Goal: Transaction & Acquisition: Purchase product/service

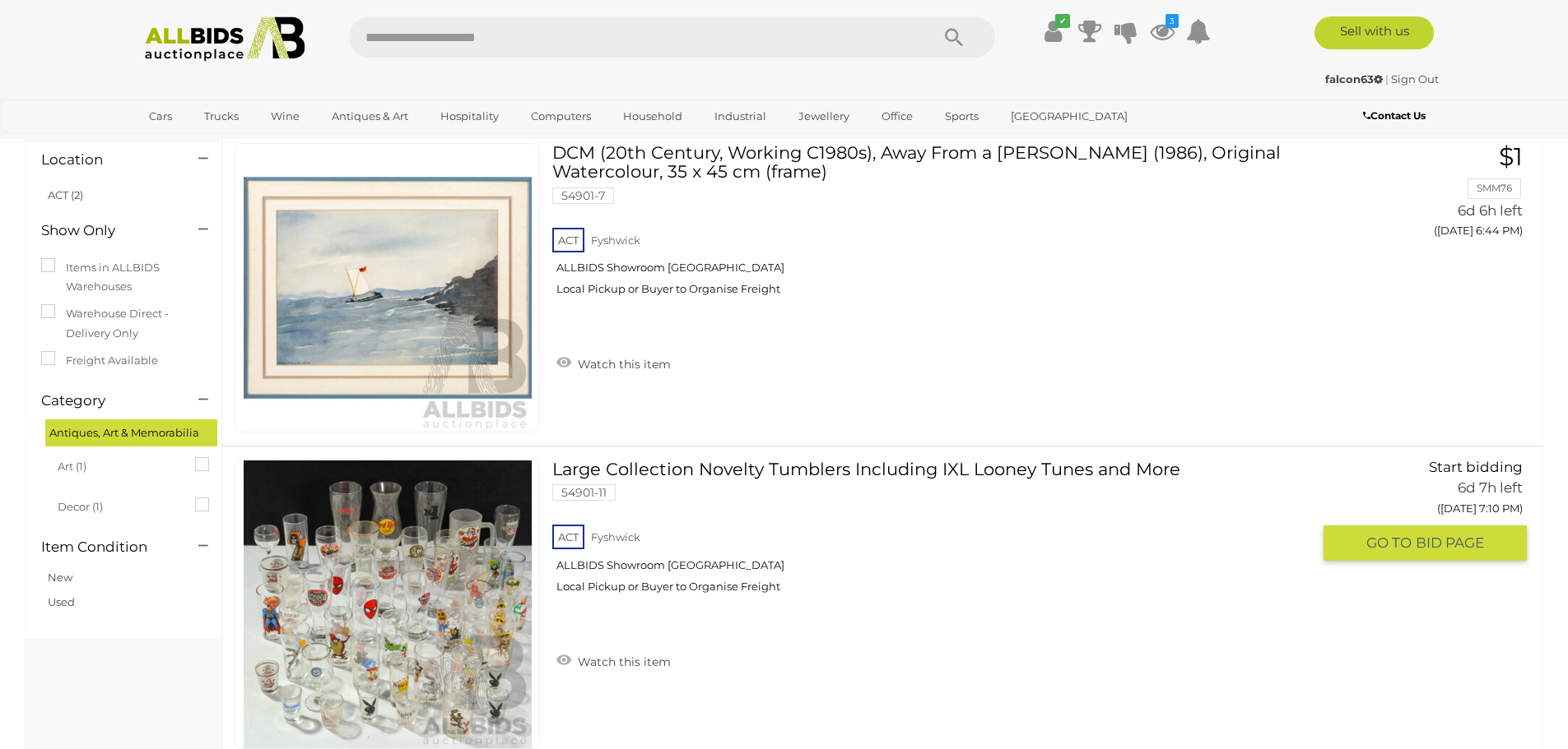
scroll to position [83, 0]
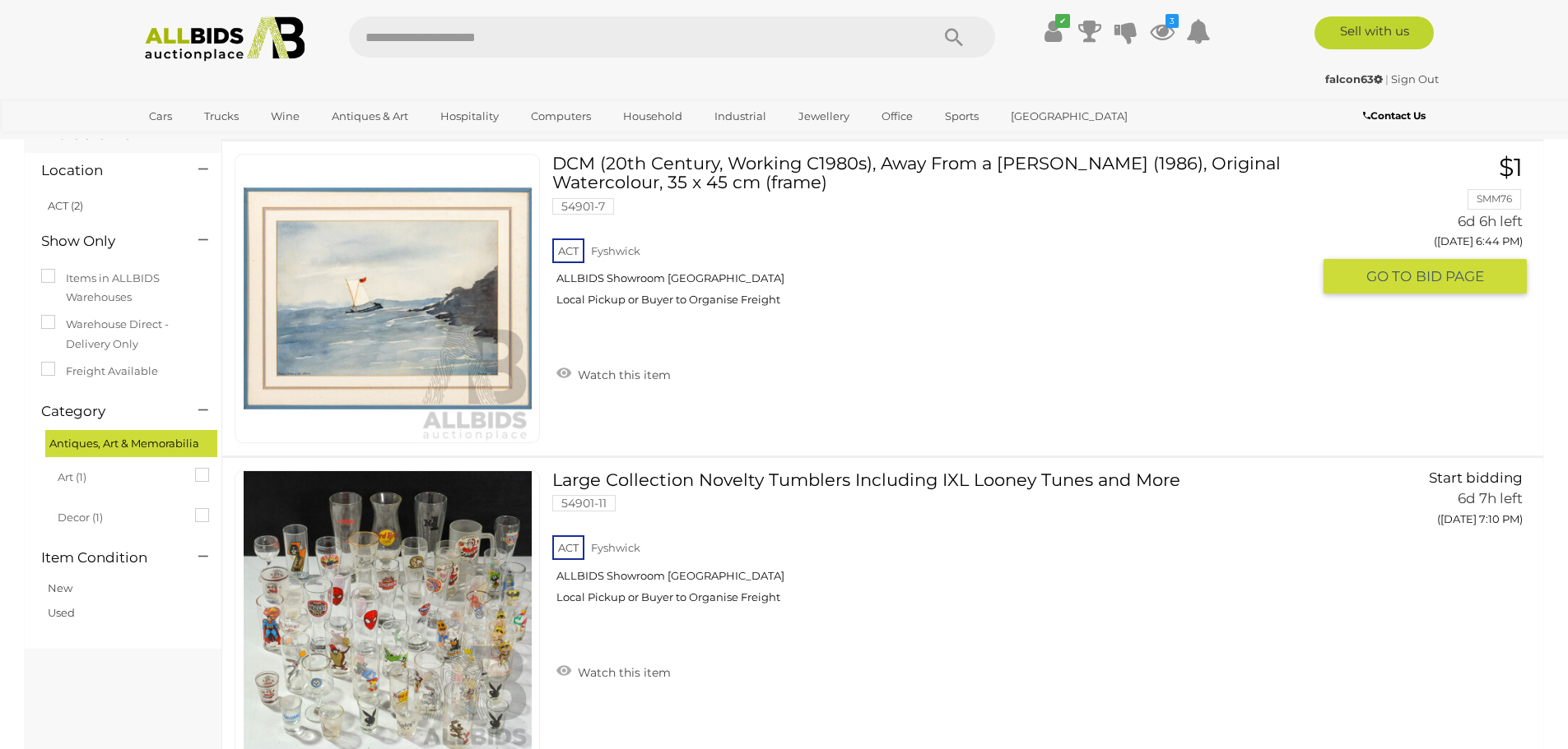
click at [713, 243] on div "ACT Fyshwick ALLBIDS Showroom Fyshwick Local Pickup or Buyer to Organise Freight" at bounding box center [931, 277] width 758 height 84
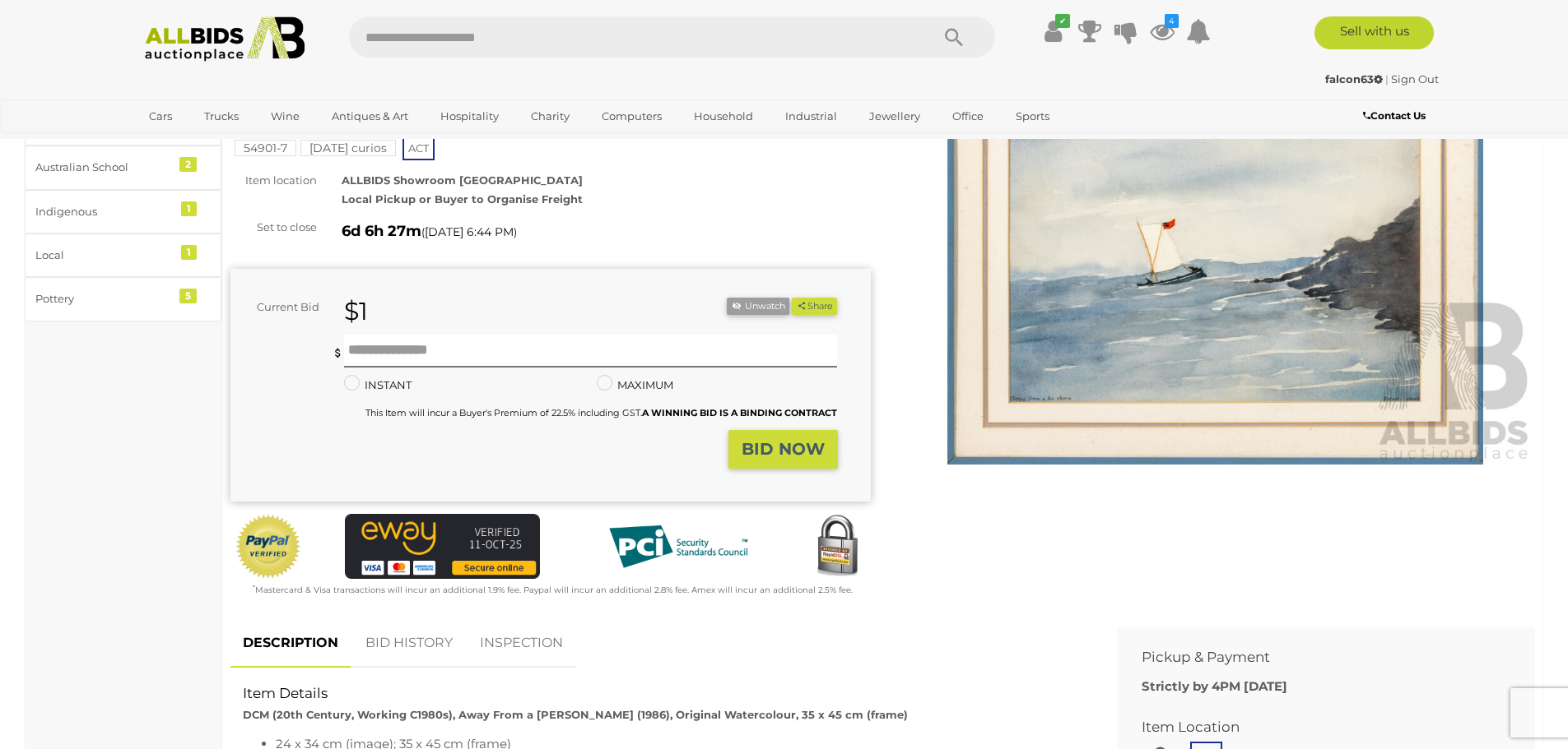
scroll to position [164, 0]
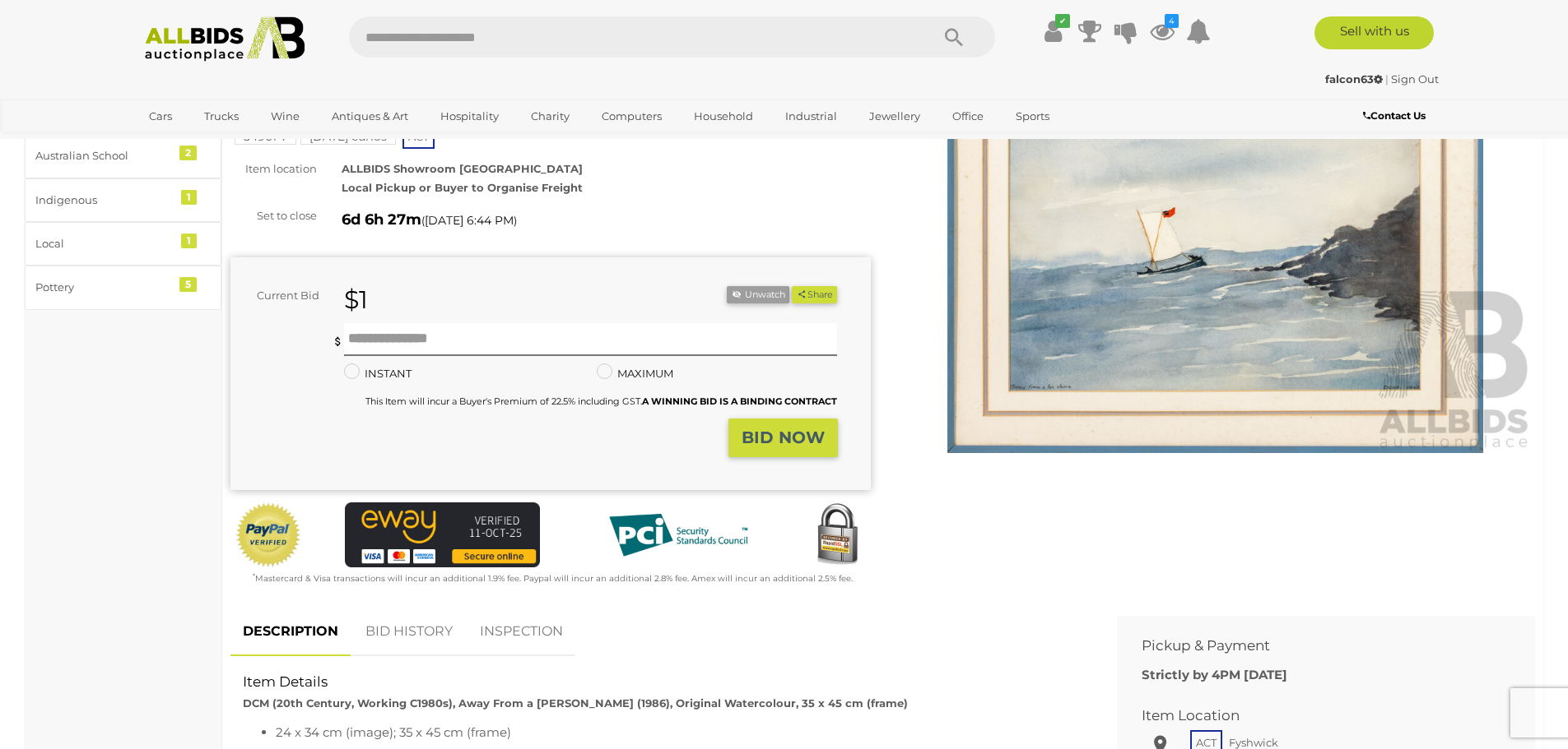
click at [404, 629] on link "BID HISTORY" at bounding box center [409, 632] width 112 height 49
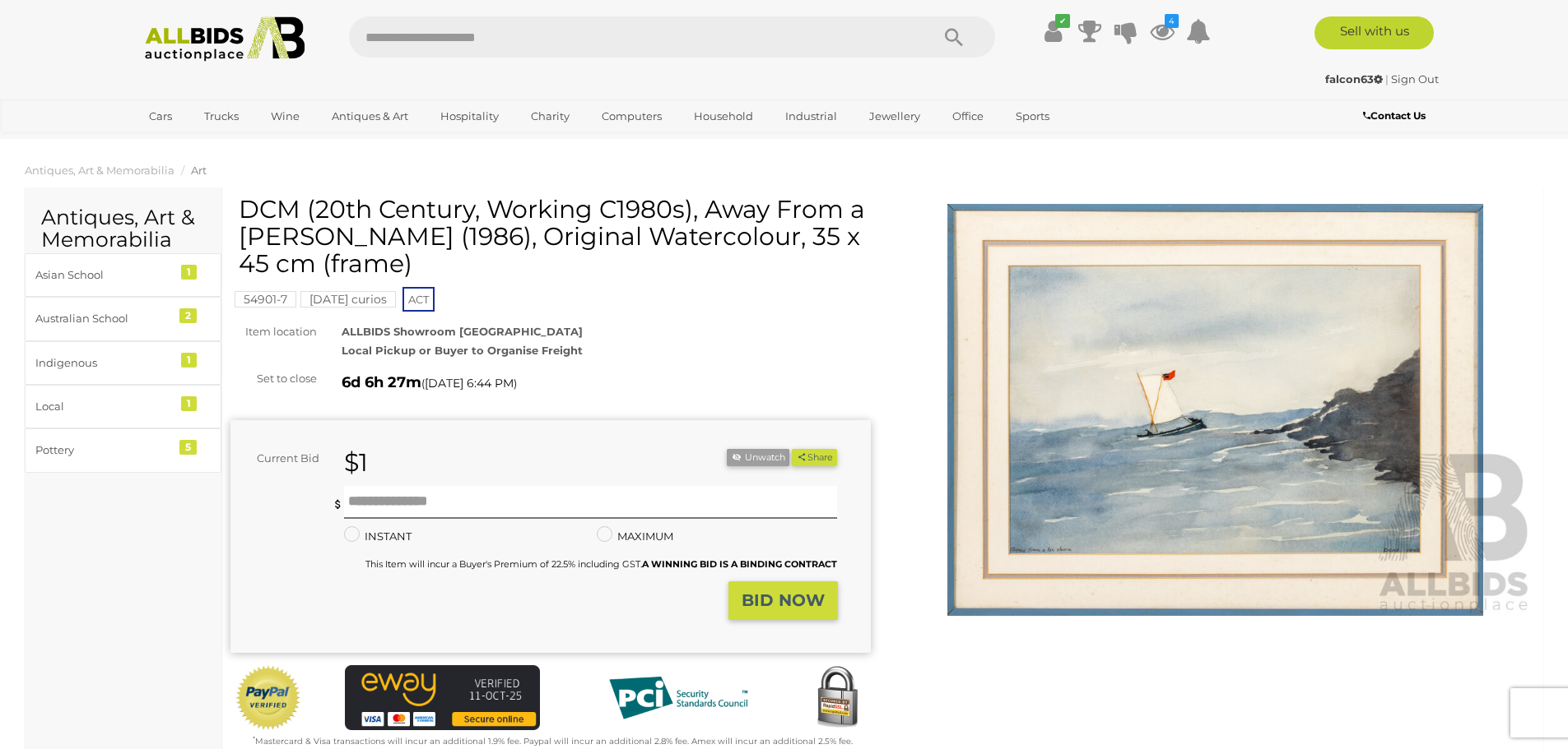
scroll to position [0, 0]
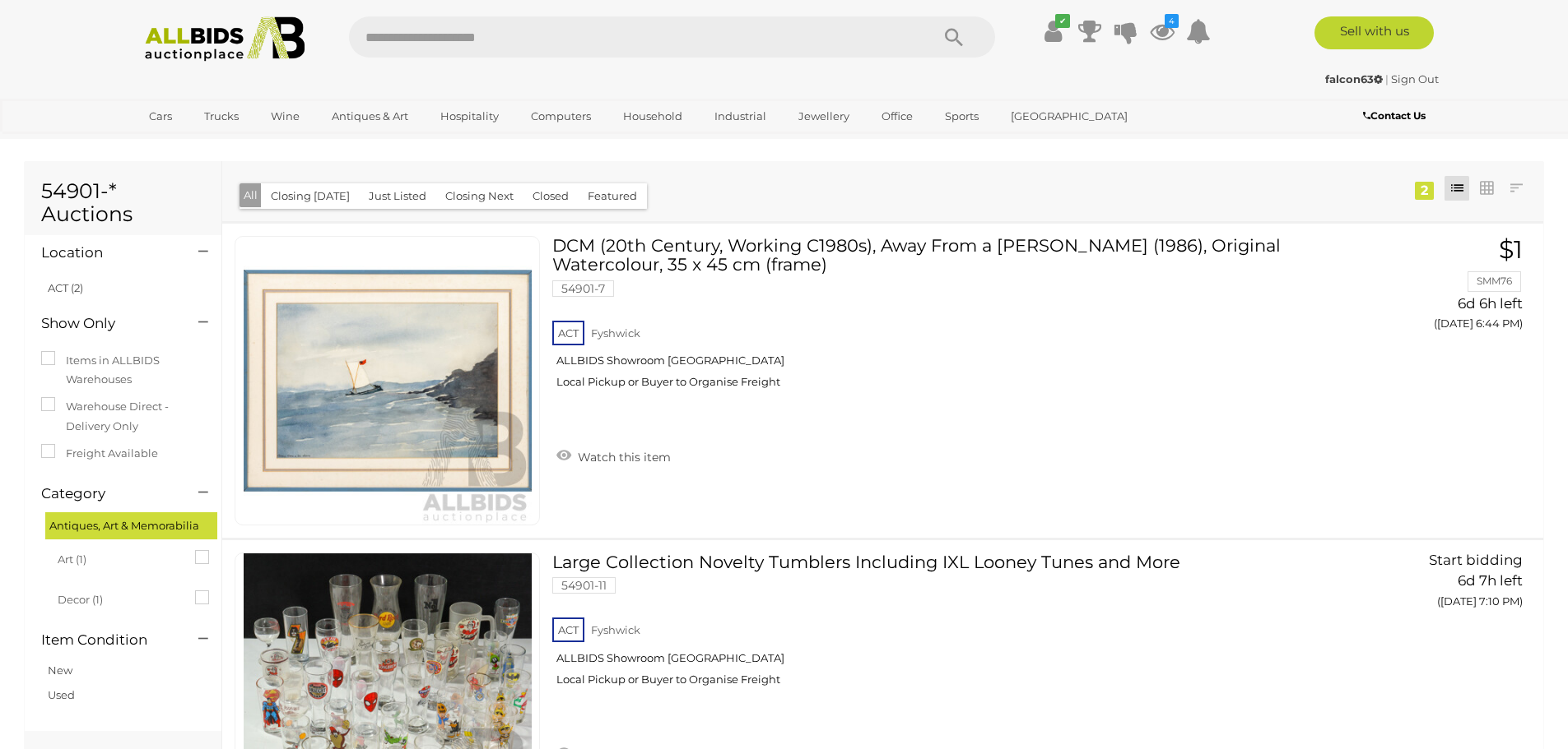
scroll to position [83, 0]
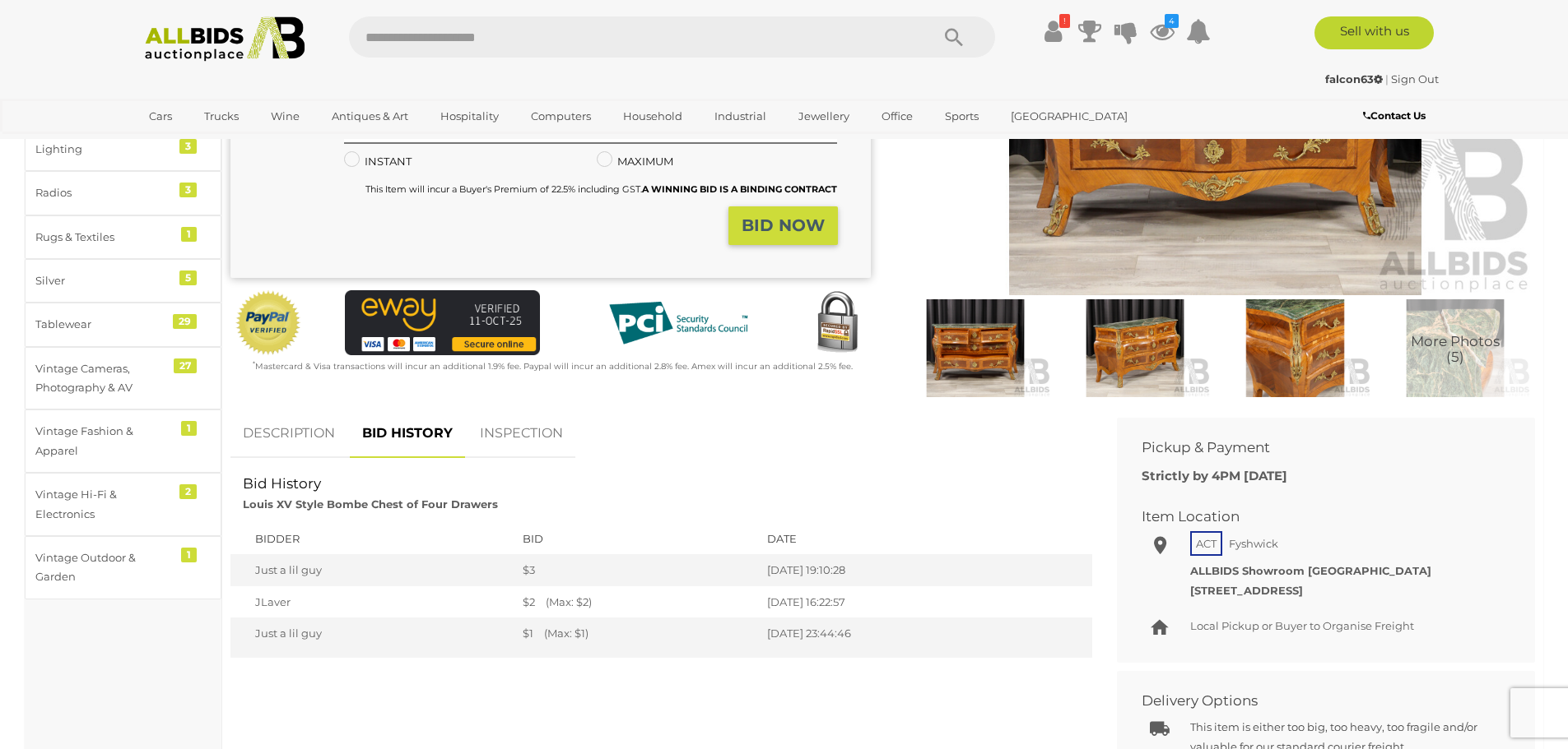
scroll to position [329, 0]
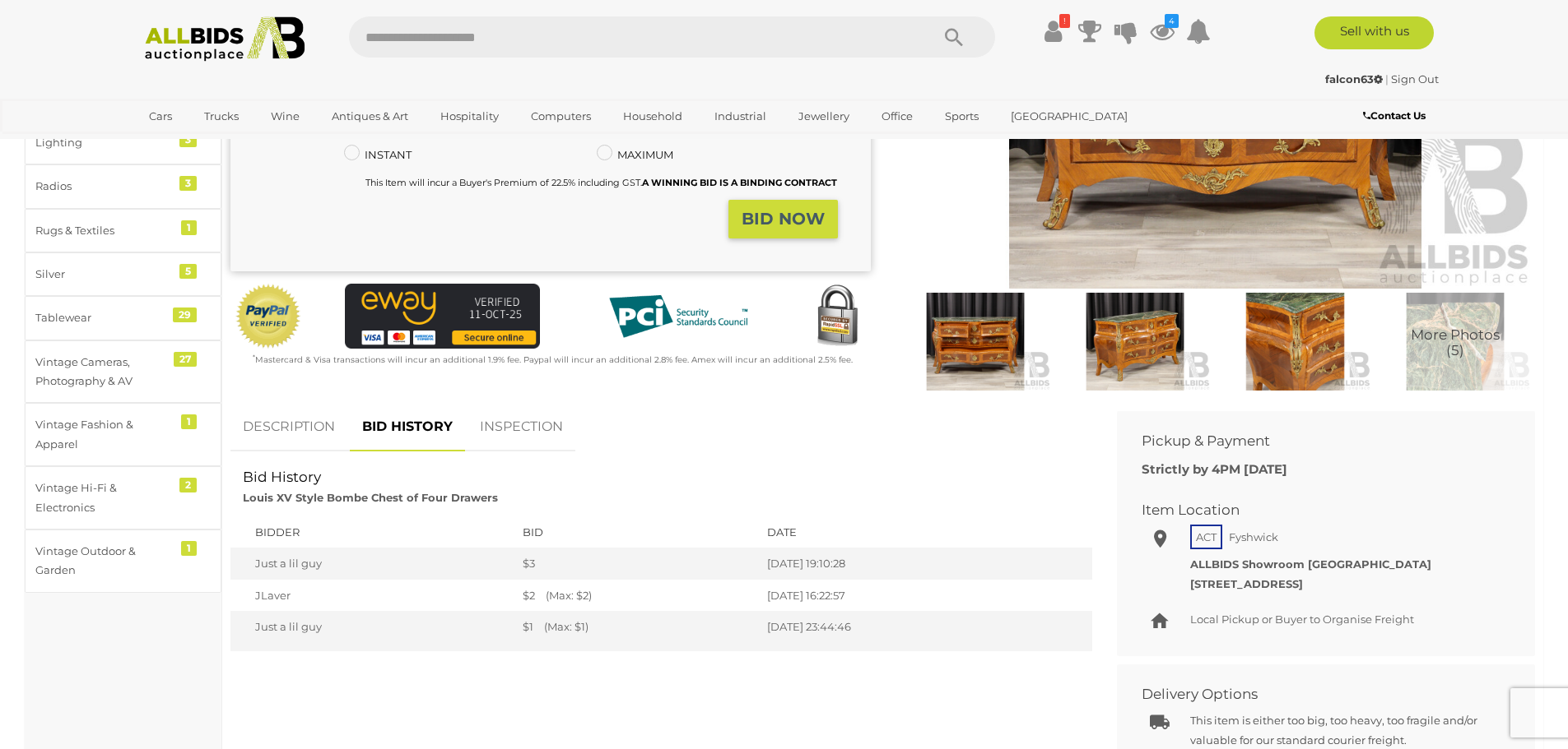
click at [281, 424] on link "DESCRIPTION" at bounding box center [289, 427] width 117 height 49
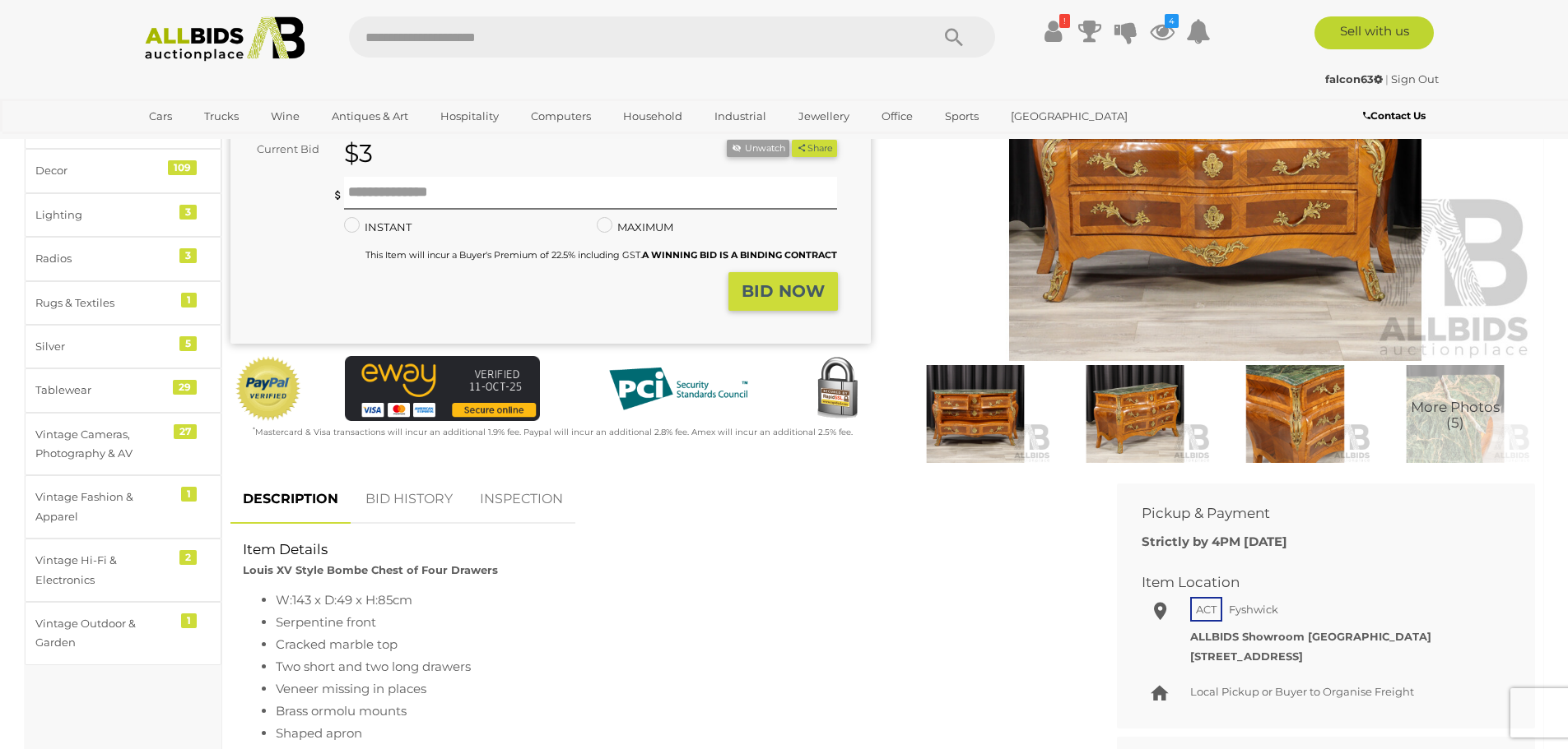
scroll to position [164, 0]
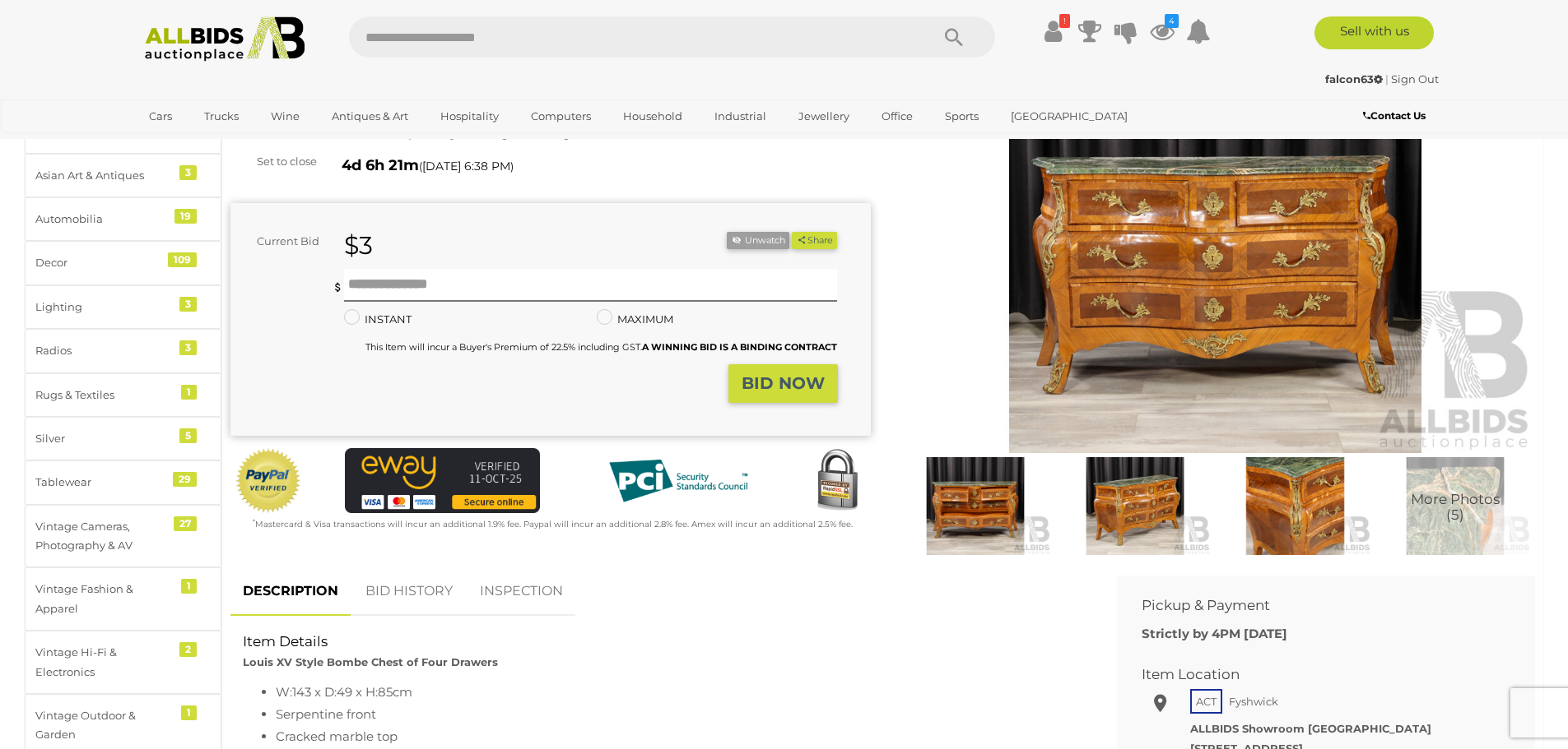
click at [1057, 368] on img at bounding box center [1215, 247] width 640 height 412
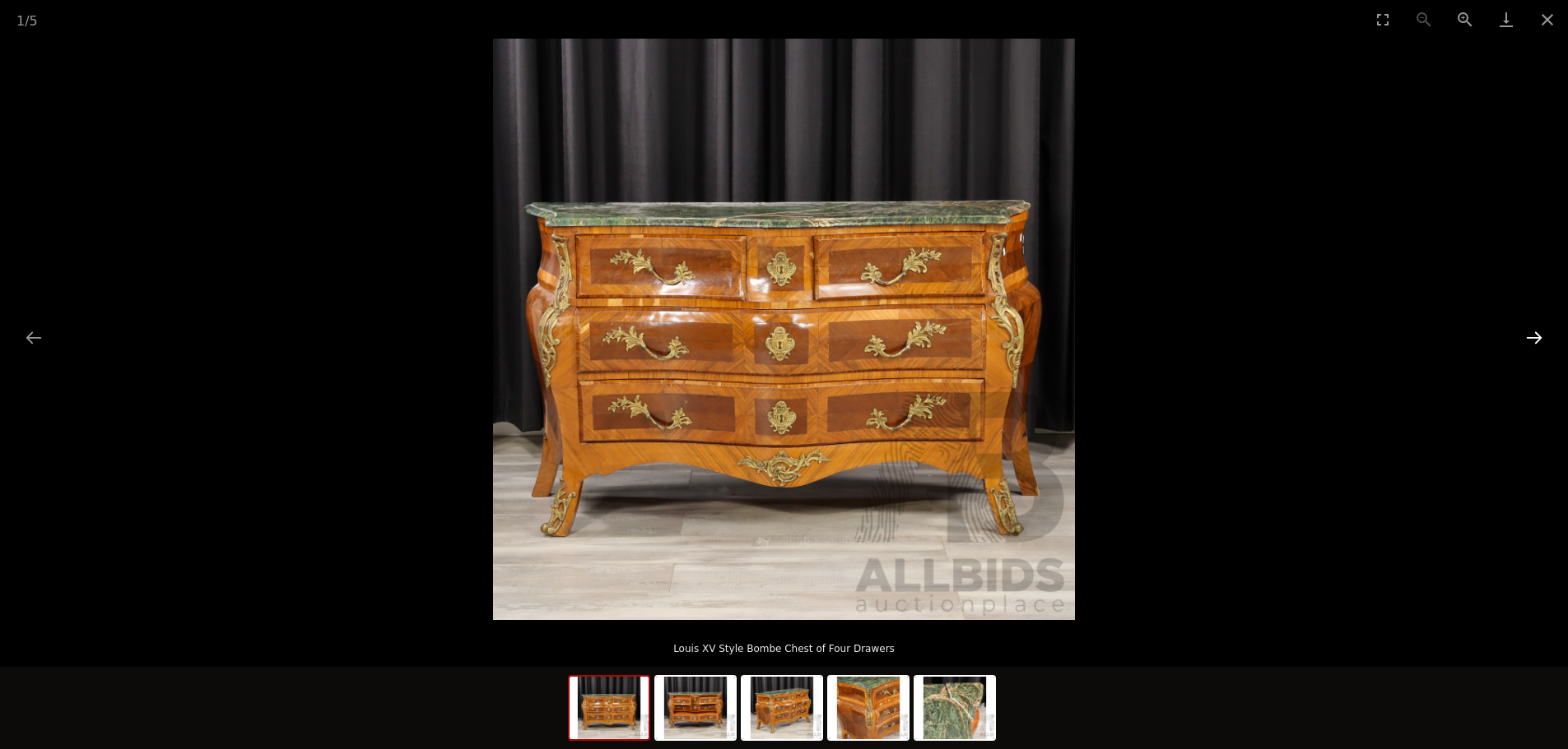
click at [1531, 338] on button "Next slide" at bounding box center [1533, 337] width 35 height 32
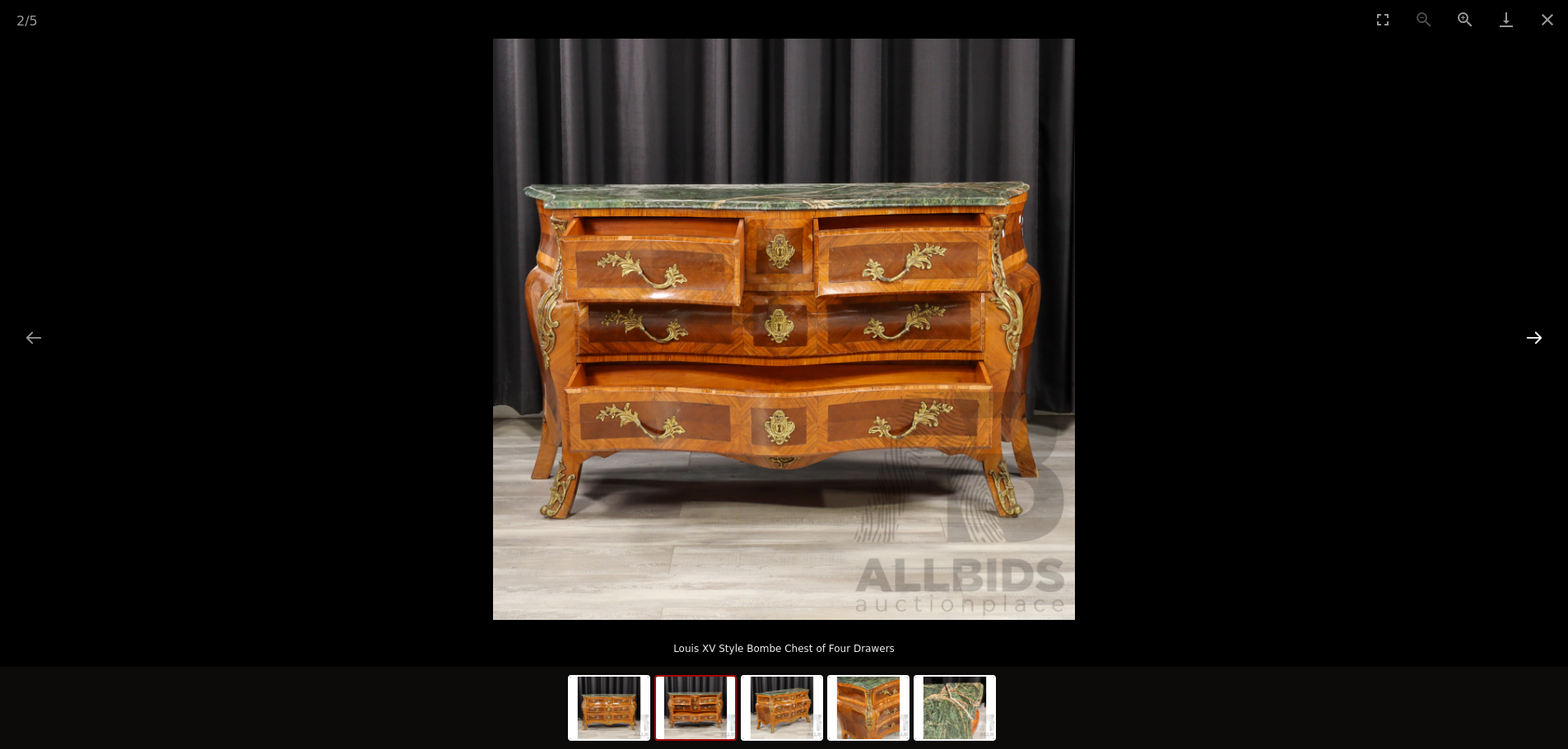
click at [1531, 338] on button "Next slide" at bounding box center [1533, 337] width 35 height 32
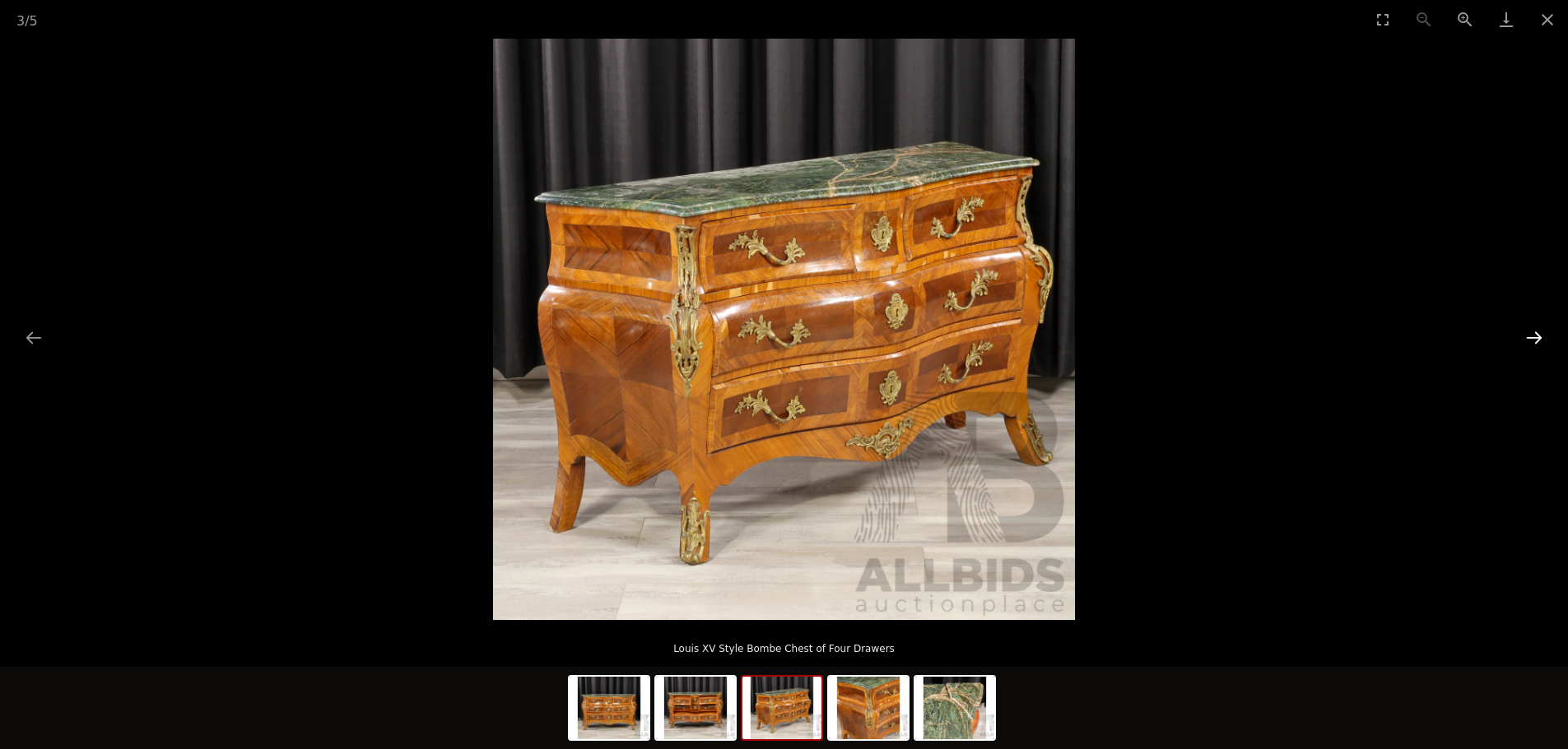
click at [1531, 338] on button "Next slide" at bounding box center [1533, 337] width 35 height 32
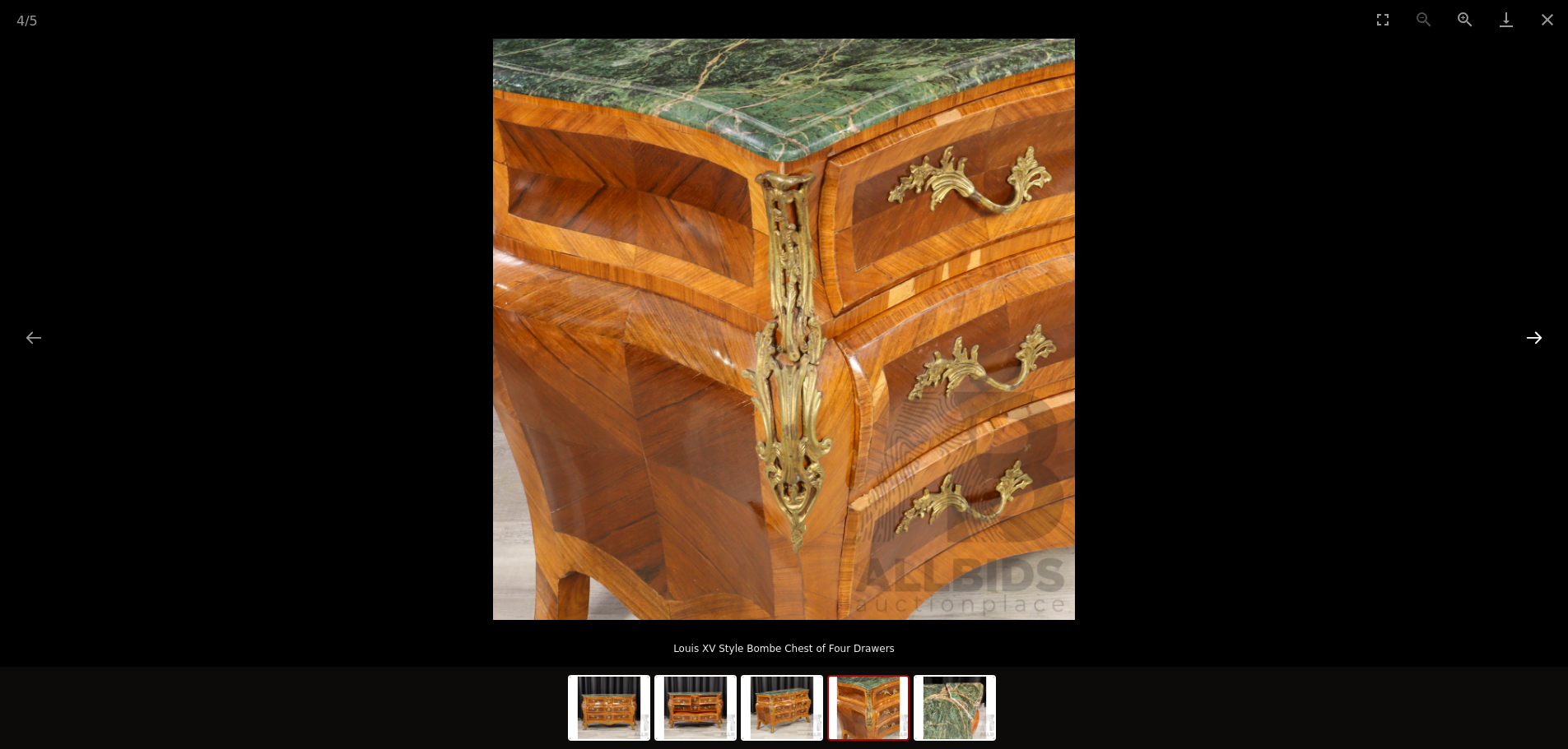
click at [1531, 338] on button "Next slide" at bounding box center [1533, 337] width 35 height 32
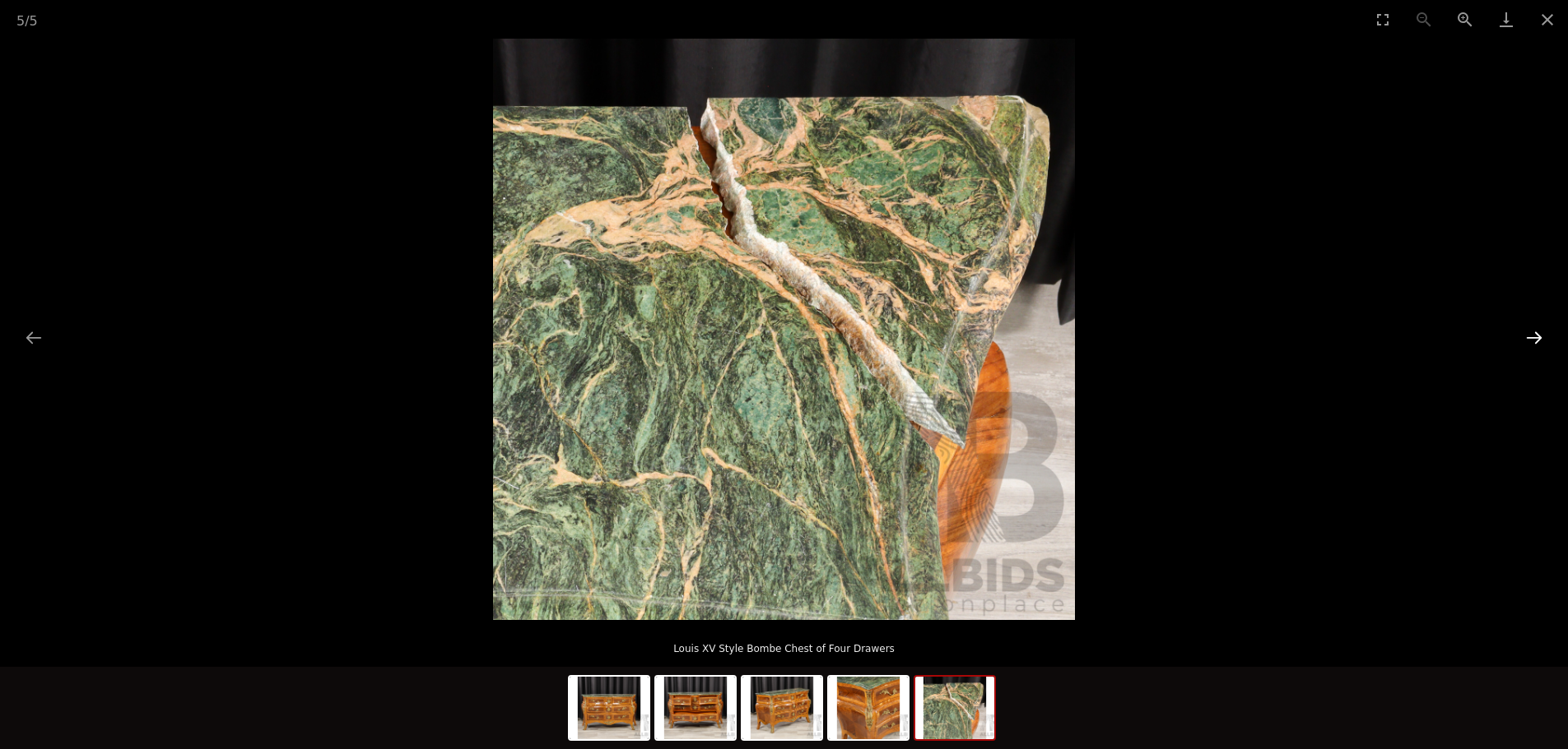
click at [1531, 338] on button "Next slide" at bounding box center [1533, 337] width 35 height 32
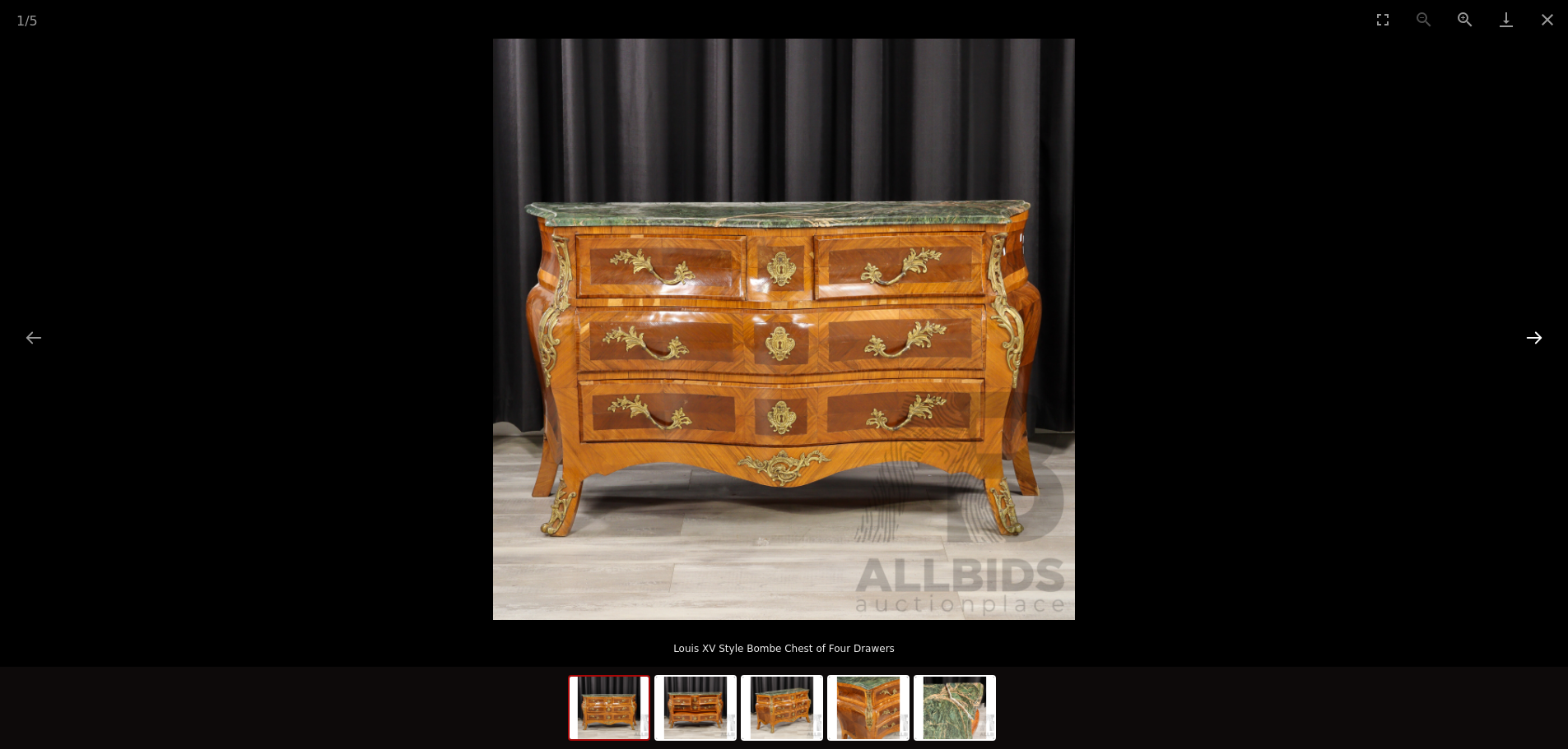
click at [1531, 338] on button "Next slide" at bounding box center [1533, 337] width 35 height 32
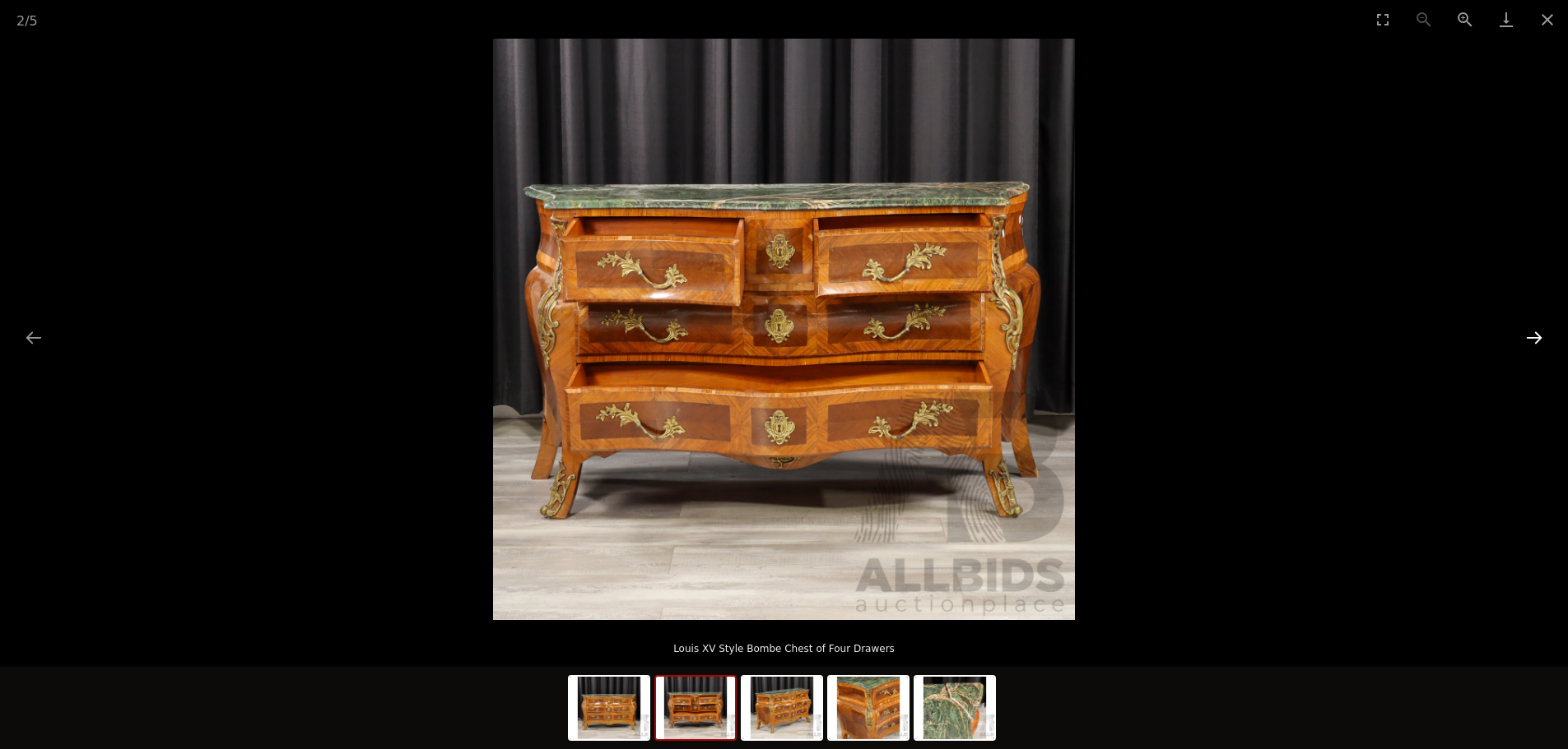
click at [1531, 338] on button "Next slide" at bounding box center [1533, 337] width 35 height 32
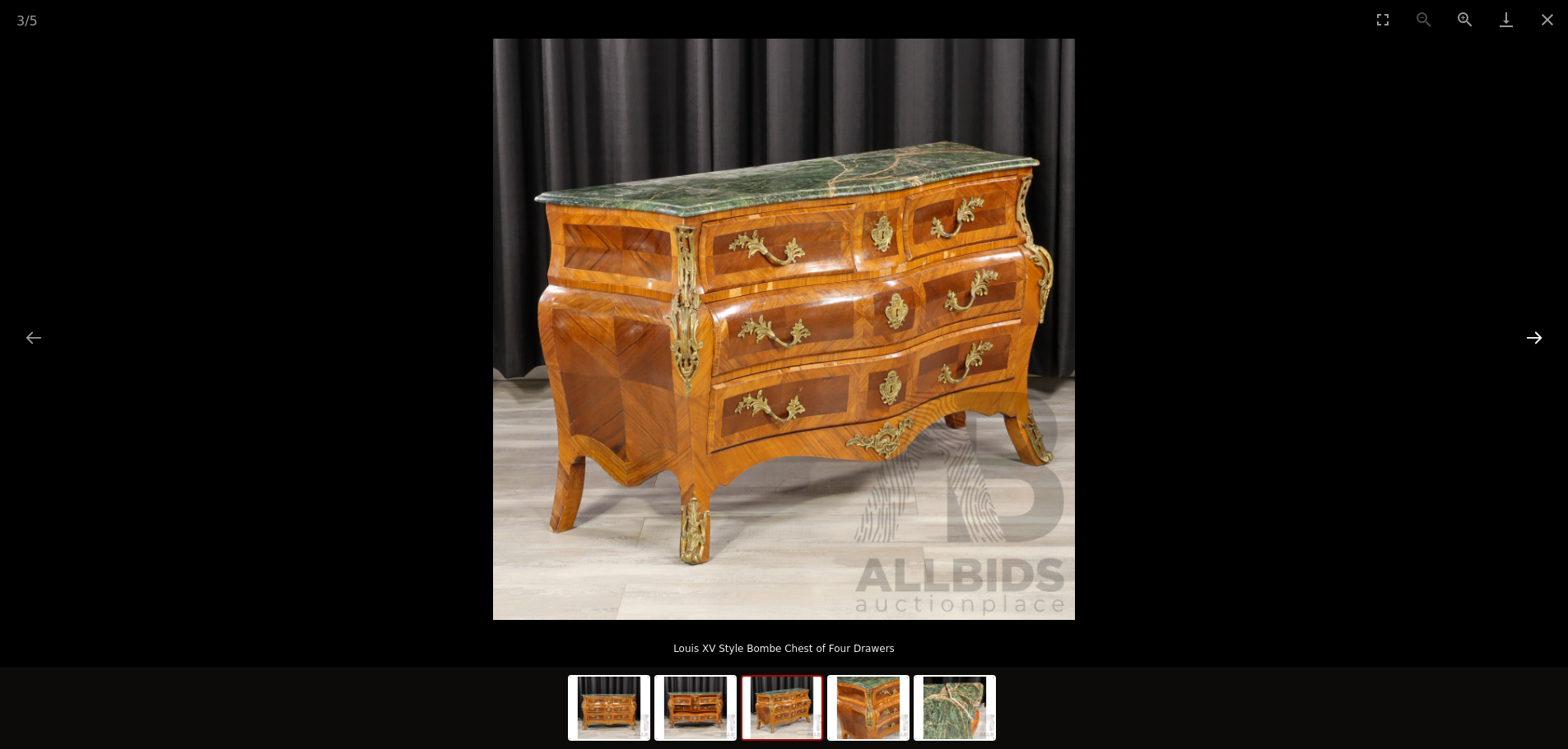
click at [1531, 338] on button "Next slide" at bounding box center [1533, 337] width 35 height 32
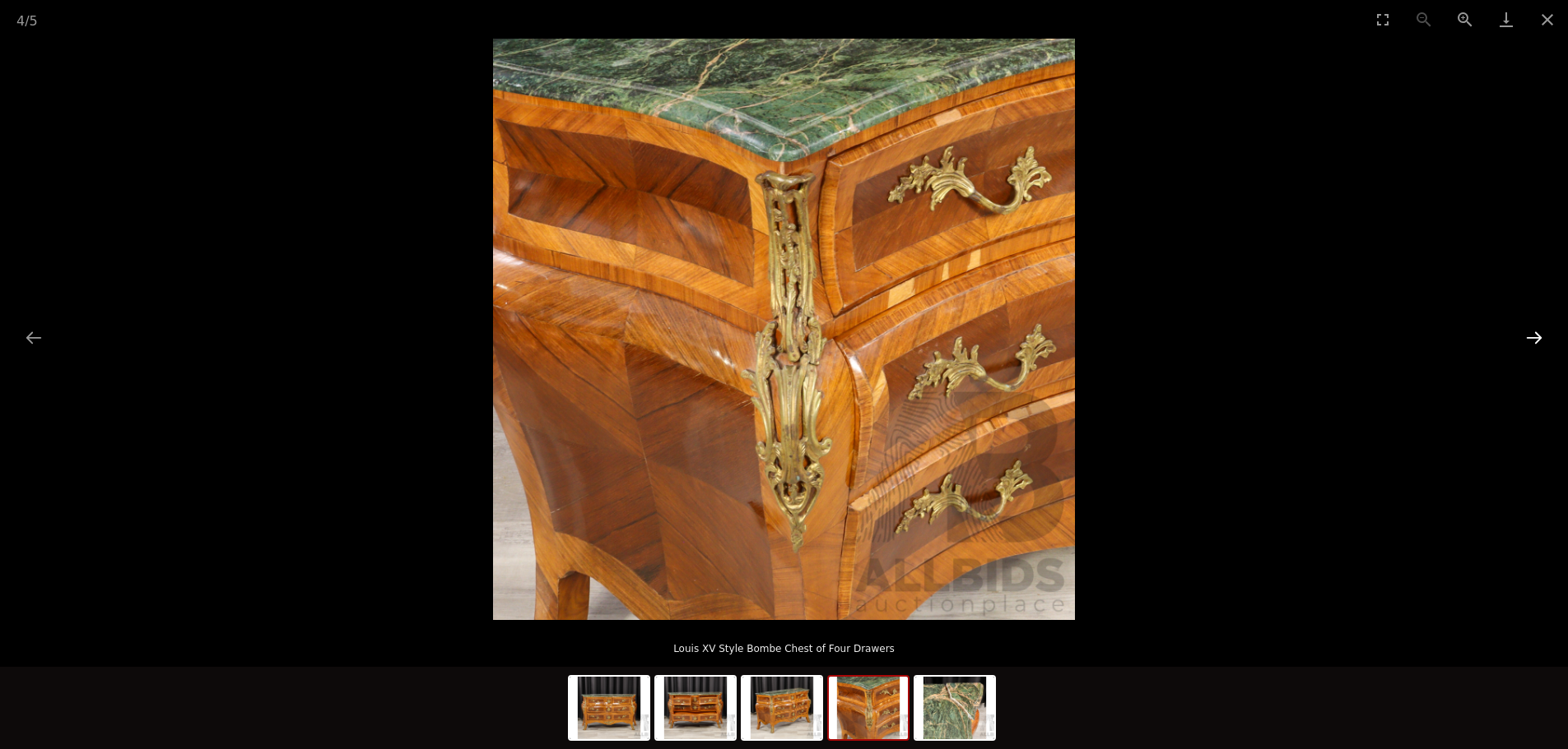
click at [1531, 338] on button "Next slide" at bounding box center [1533, 337] width 35 height 32
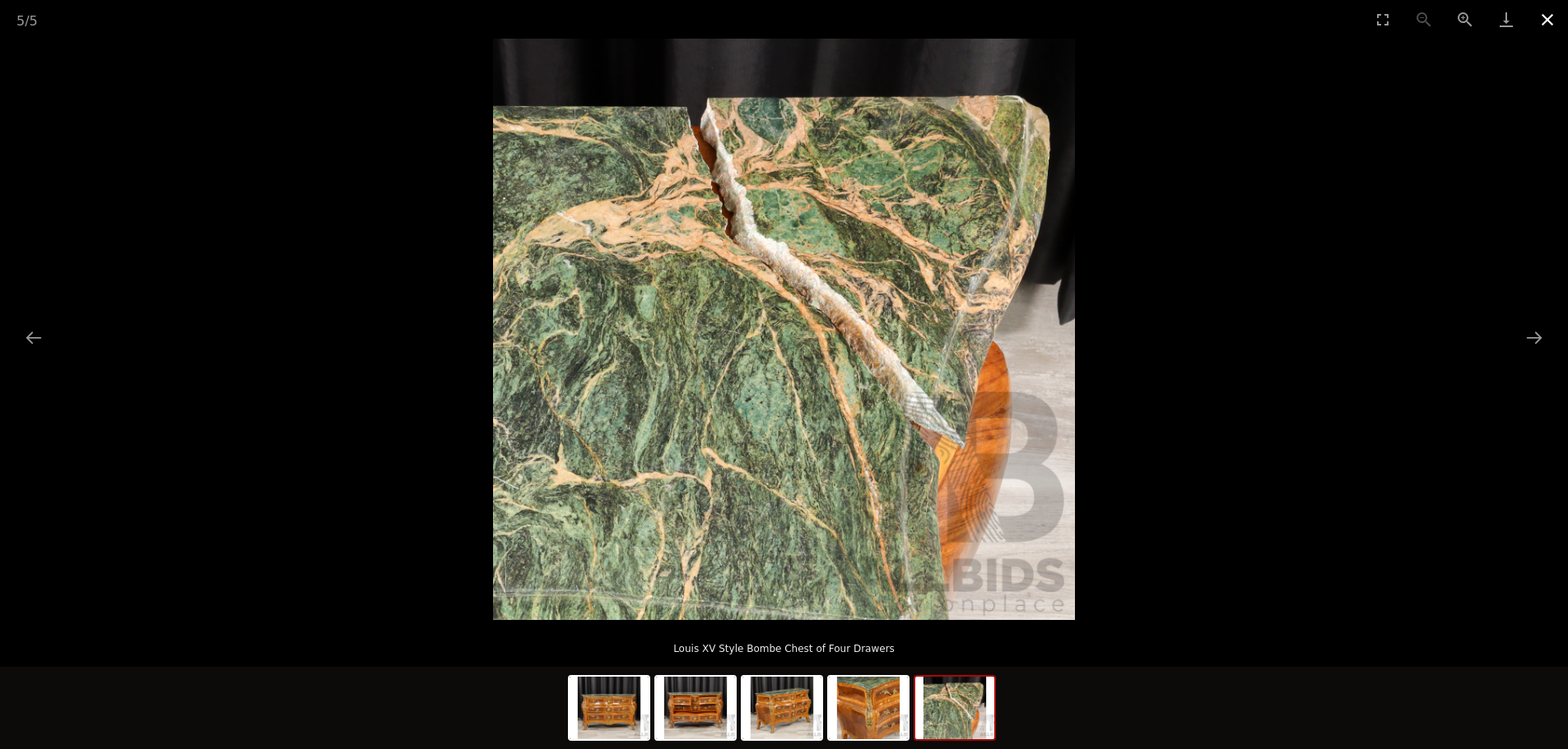
click at [1553, 24] on button "Close gallery" at bounding box center [1547, 20] width 41 height 39
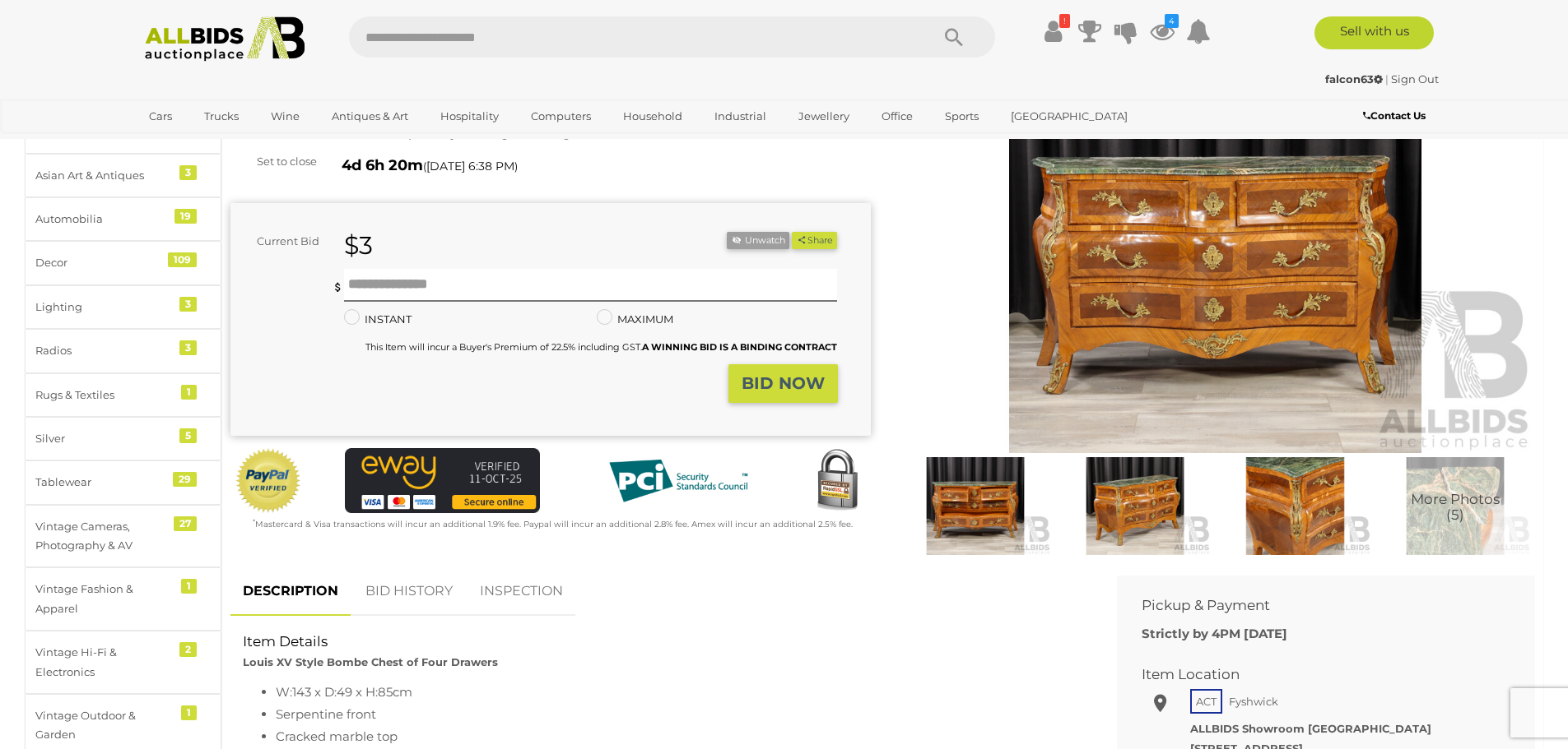
scroll to position [247, 0]
